Goal: Transaction & Acquisition: Purchase product/service

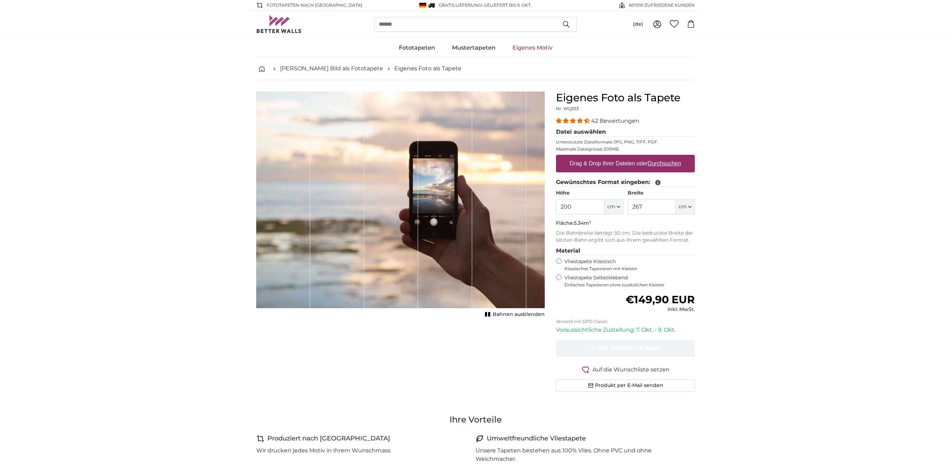
click at [619, 162] on label "Drag & Drop Ihrer Dateien oder Durchsuchen" at bounding box center [625, 163] width 117 height 14
click at [619, 157] on input "Drag & Drop Ihrer Dateien oder Durchsuchen" at bounding box center [625, 156] width 139 height 2
type input "**********"
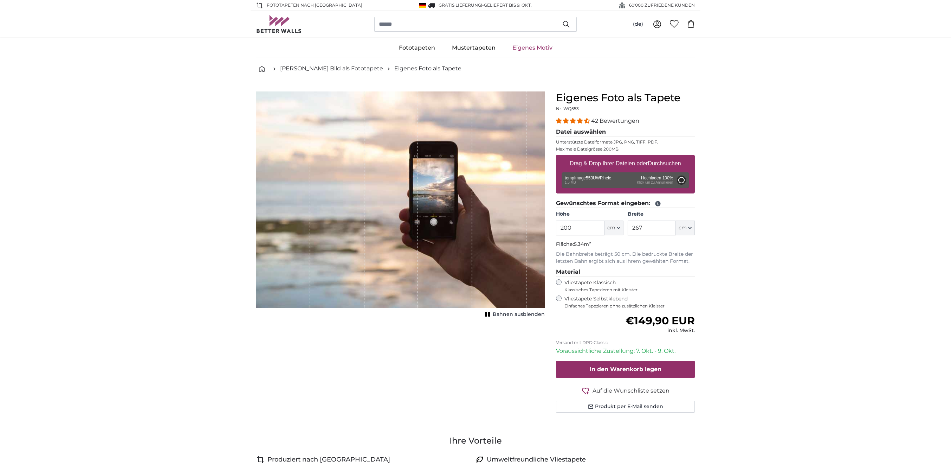
type input "264"
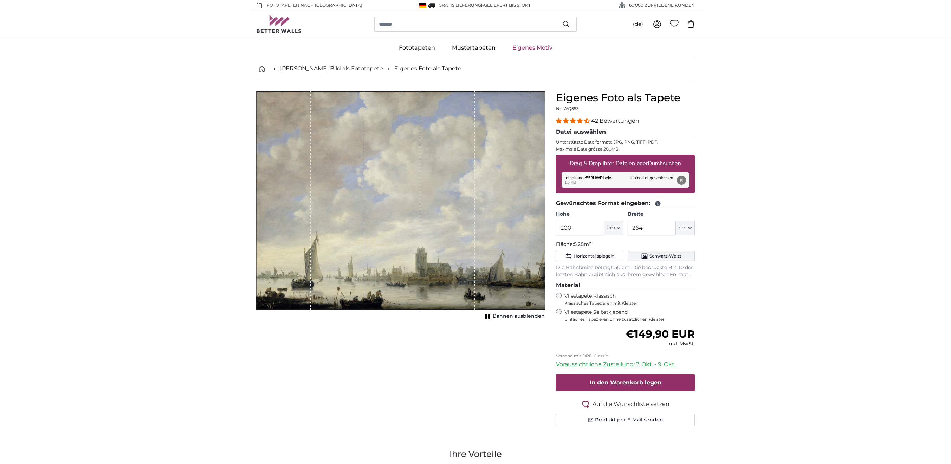
click at [655, 256] on span "Schwarz-Weiss" at bounding box center [666, 256] width 32 height 6
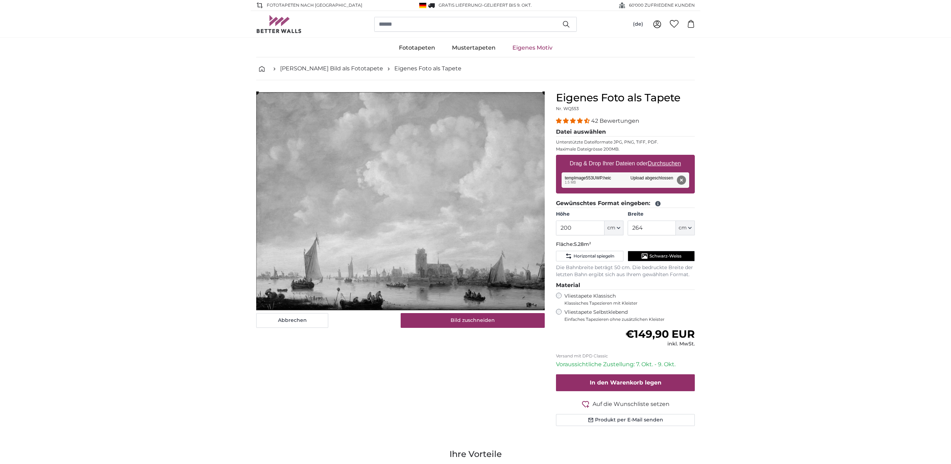
click at [655, 256] on span "Schwarz-Weiss" at bounding box center [666, 256] width 32 height 6
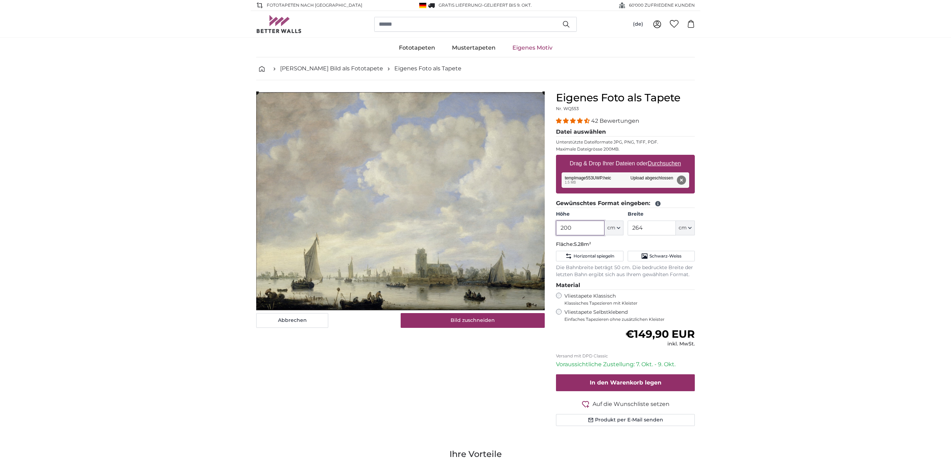
click at [587, 231] on input "200" at bounding box center [580, 227] width 48 height 15
drag, startPoint x: 586, startPoint y: 231, endPoint x: 535, endPoint y: 225, distance: 51.6
click at [535, 225] on product-detail "Abbrechen Bild zuschneiden Bahnen ausblenden Eigenes Foto als Tapete Nr. WQ553 …" at bounding box center [476, 261] width 450 height 363
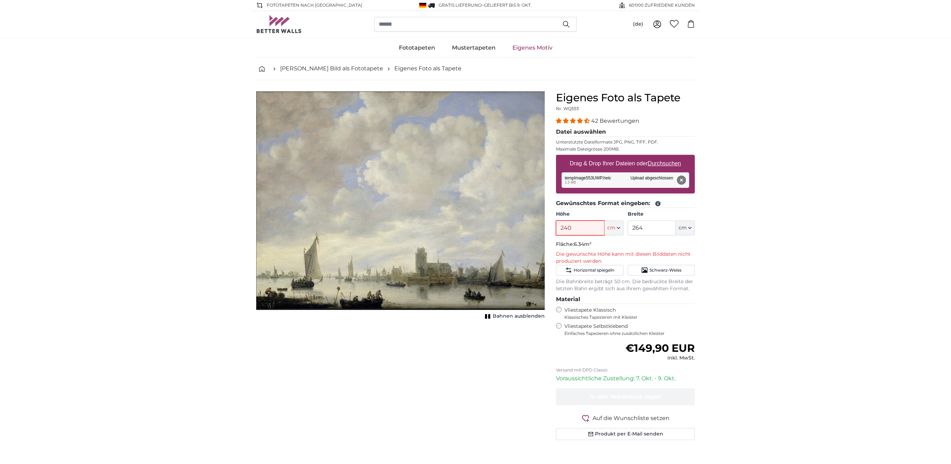
type input "240"
drag, startPoint x: 650, startPoint y: 227, endPoint x: 621, endPoint y: 227, distance: 28.8
click at [621, 227] on div "Höhe 240 ft cm Centimeter (cm) Inches (inch) Feet (ft. in.) Breite 264 ft cm Ce…" at bounding box center [625, 223] width 139 height 25
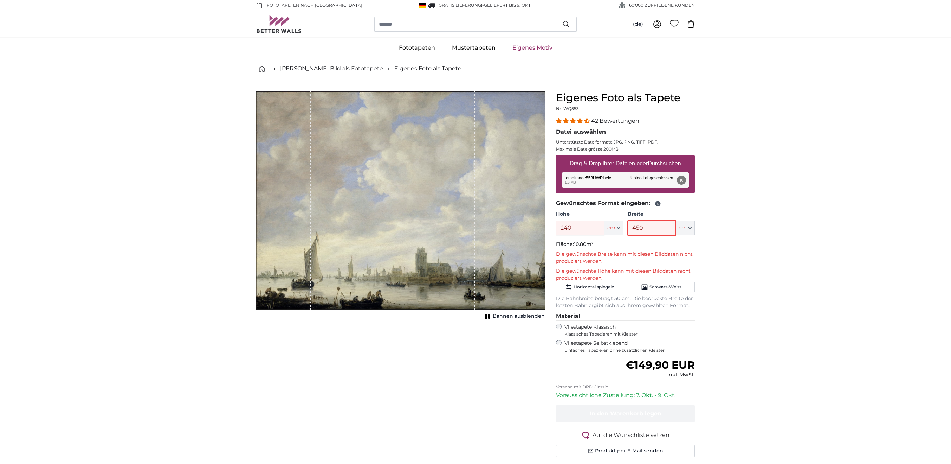
type input "450"
click at [605, 231] on button "cm" at bounding box center [614, 227] width 19 height 15
click at [593, 230] on input "240" at bounding box center [580, 227] width 48 height 15
drag, startPoint x: 567, startPoint y: 230, endPoint x: 537, endPoint y: 226, distance: 30.4
click at [539, 227] on product-detail "Abbrechen Bild zuschneiden Bahnen ausblenden Eigenes Foto als Tapete Nr. WQ553 …" at bounding box center [476, 276] width 450 height 393
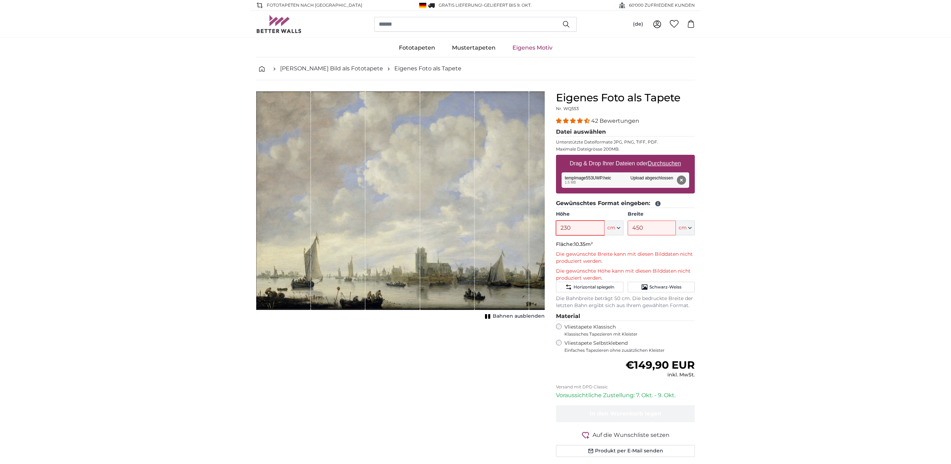
drag, startPoint x: 583, startPoint y: 227, endPoint x: 535, endPoint y: 225, distance: 47.9
click at [535, 225] on product-detail "Abbrechen Bild zuschneiden Bahnen ausblenden Eigenes Foto als Tapete Nr. WQ553 …" at bounding box center [476, 276] width 450 height 393
type input "200"
